Goal: Submit feedback/report problem

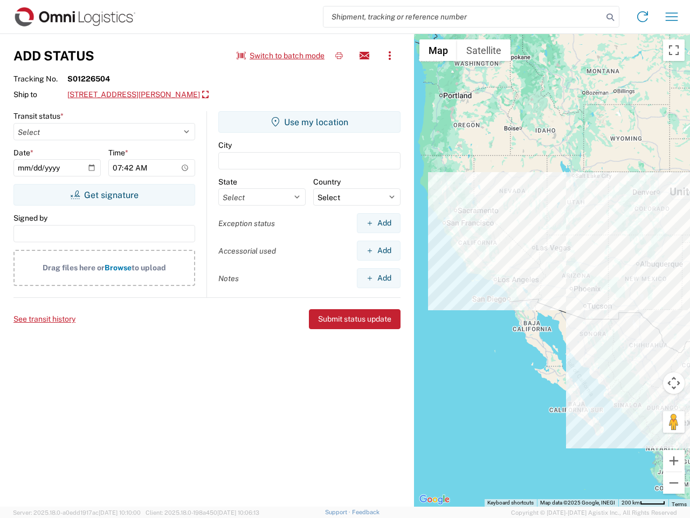
click at [463, 17] on input "search" at bounding box center [462, 16] width 279 height 20
click at [610, 17] on icon at bounding box center [610, 17] width 15 height 15
click at [643, 17] on icon at bounding box center [642, 16] width 17 height 17
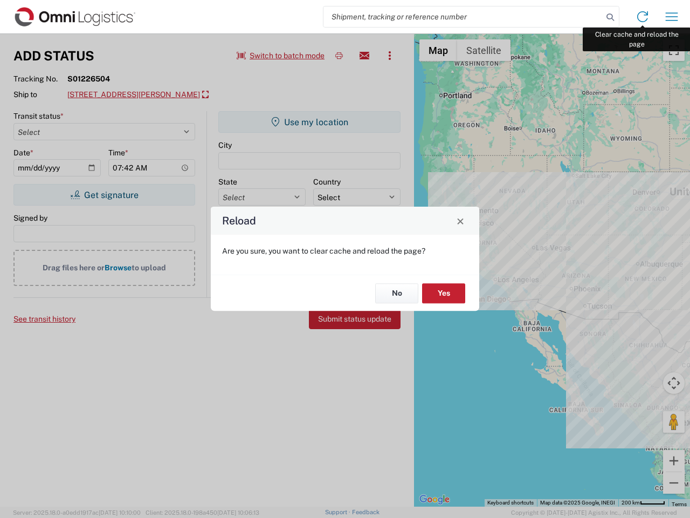
click at [672, 17] on div "Reload Are you sure, you want to clear cache and reload the page? No Yes" at bounding box center [345, 259] width 690 height 518
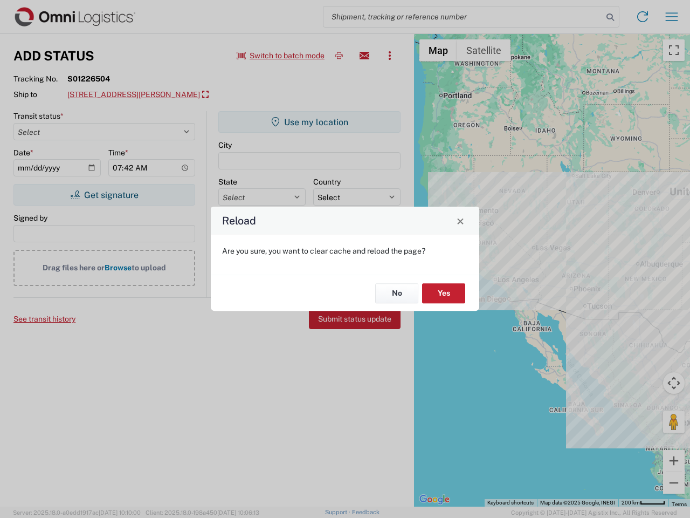
click at [281, 56] on div "Reload Are you sure, you want to clear cache and reload the page? No Yes" at bounding box center [345, 259] width 690 height 518
click at [339, 56] on div "Reload Are you sure, you want to clear cache and reload the page? No Yes" at bounding box center [345, 259] width 690 height 518
click at [364, 56] on div "Reload Are you sure, you want to clear cache and reload the page? No Yes" at bounding box center [345, 259] width 690 height 518
click at [390, 56] on div "Reload Are you sure, you want to clear cache and reload the page? No Yes" at bounding box center [345, 259] width 690 height 518
click at [195, 95] on div "Reload Are you sure, you want to clear cache and reload the page? No Yes" at bounding box center [345, 259] width 690 height 518
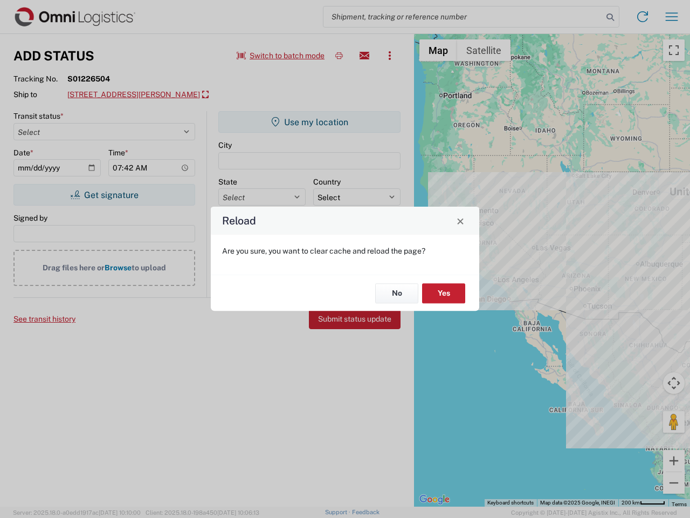
click at [104, 195] on div "Reload Are you sure, you want to clear cache and reload the page? No Yes" at bounding box center [345, 259] width 690 height 518
